Goal: Find specific page/section: Find specific page/section

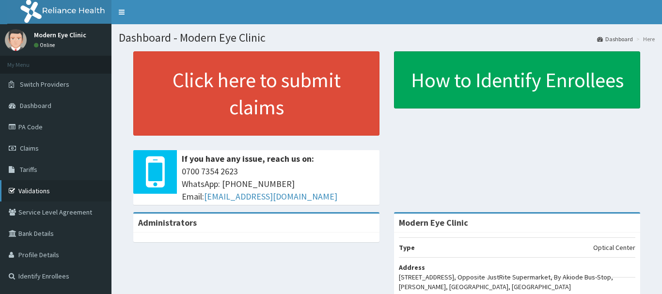
click at [36, 190] on link "Validations" at bounding box center [55, 190] width 111 height 21
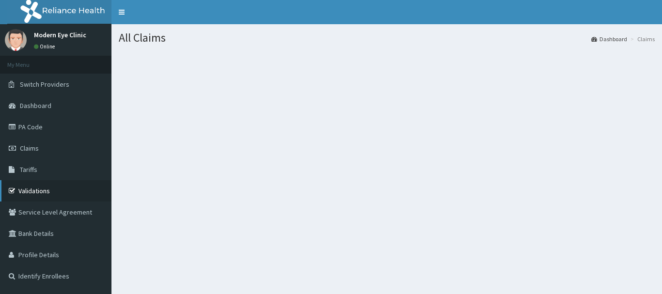
click at [38, 188] on link "Validations" at bounding box center [55, 190] width 111 height 21
